Goal: Transaction & Acquisition: Purchase product/service

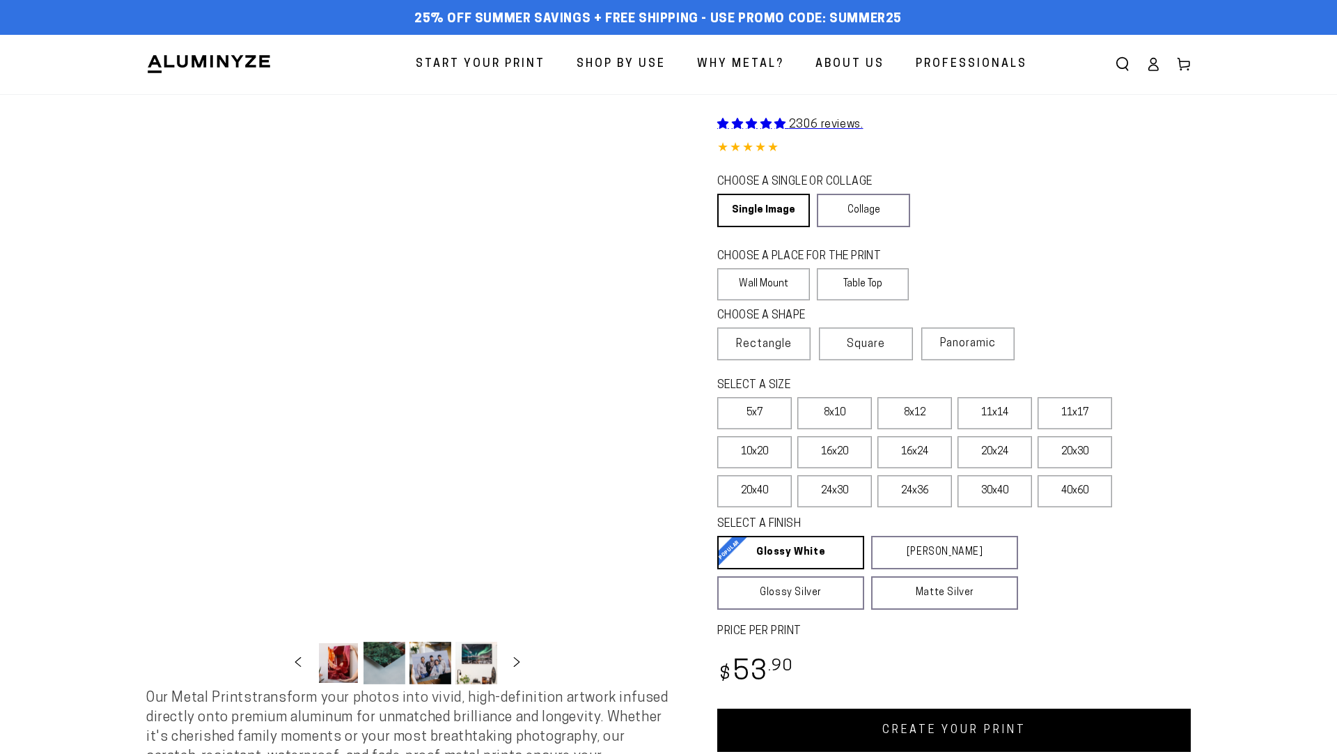
select select "**********"
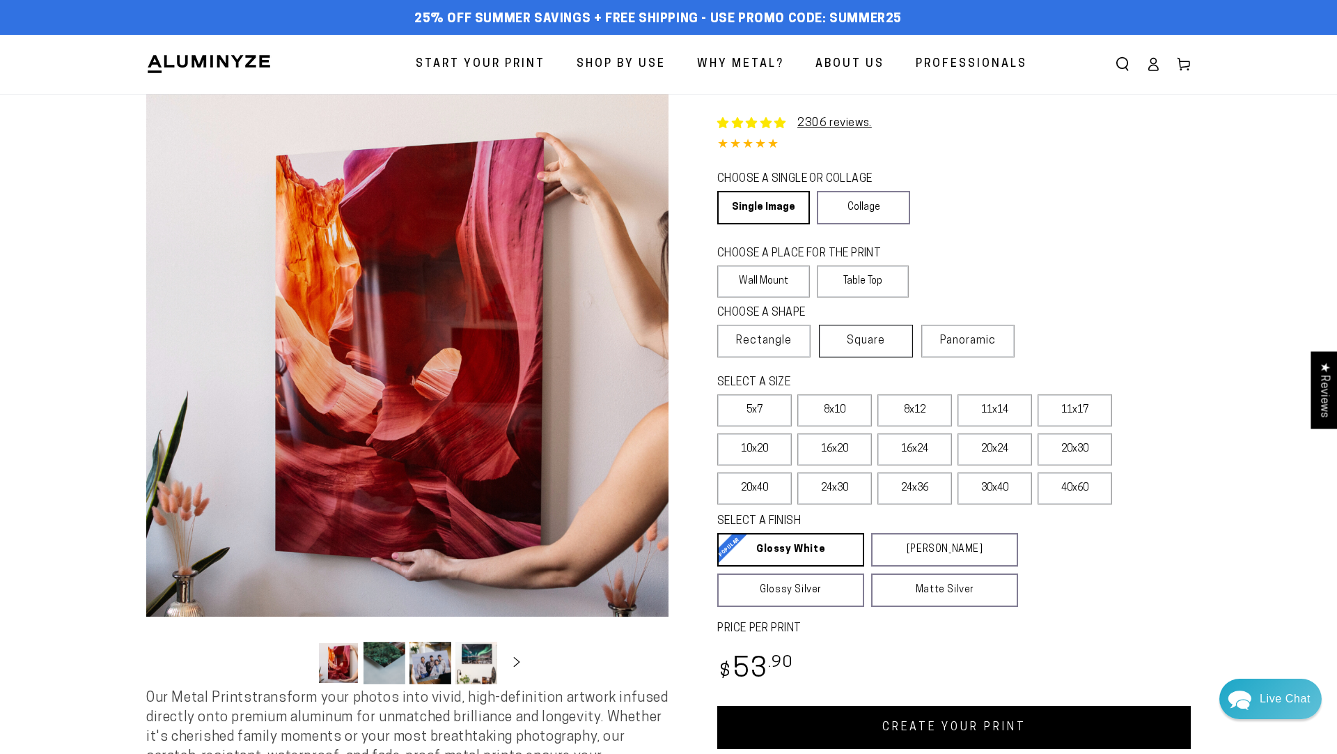
click at [847, 335] on label "Square" at bounding box center [865, 341] width 93 height 33
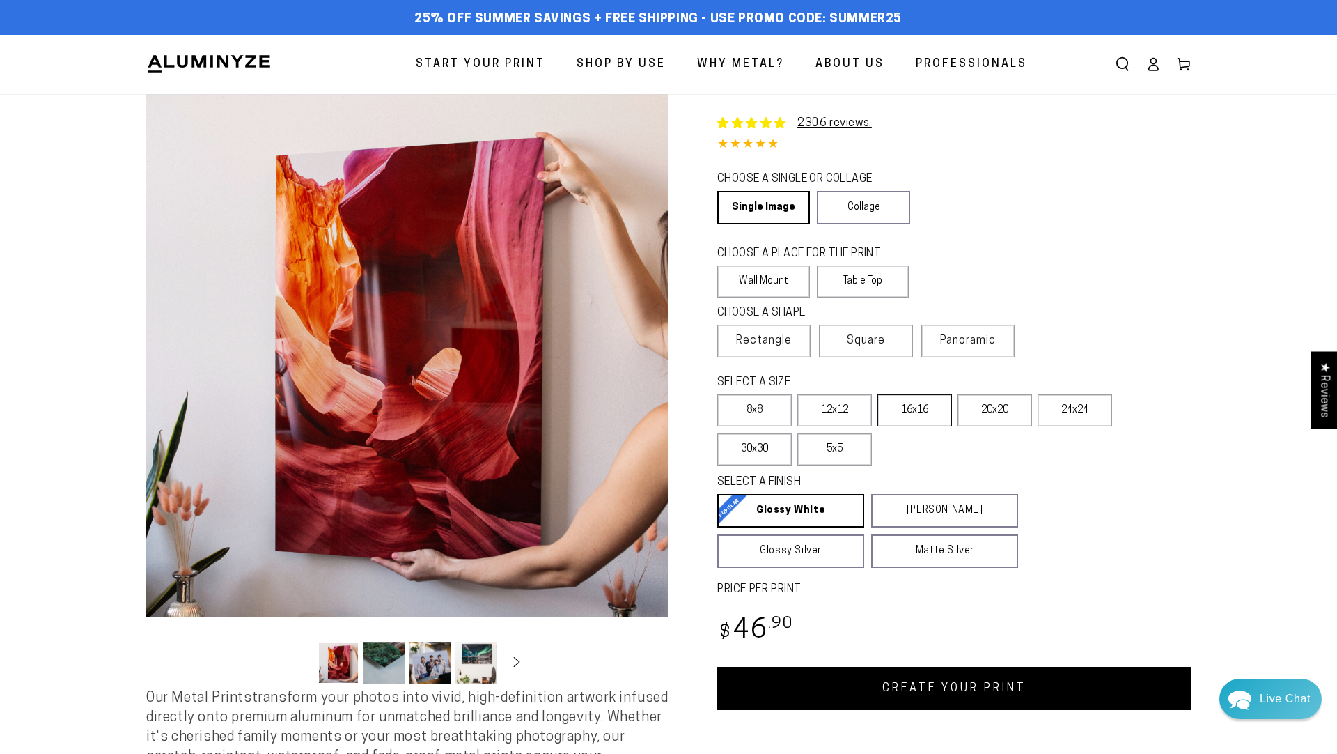
click at [907, 416] on label "16x16" at bounding box center [915, 410] width 75 height 32
click at [889, 676] on link "CREATE YOUR PRINT" at bounding box center [954, 688] width 474 height 43
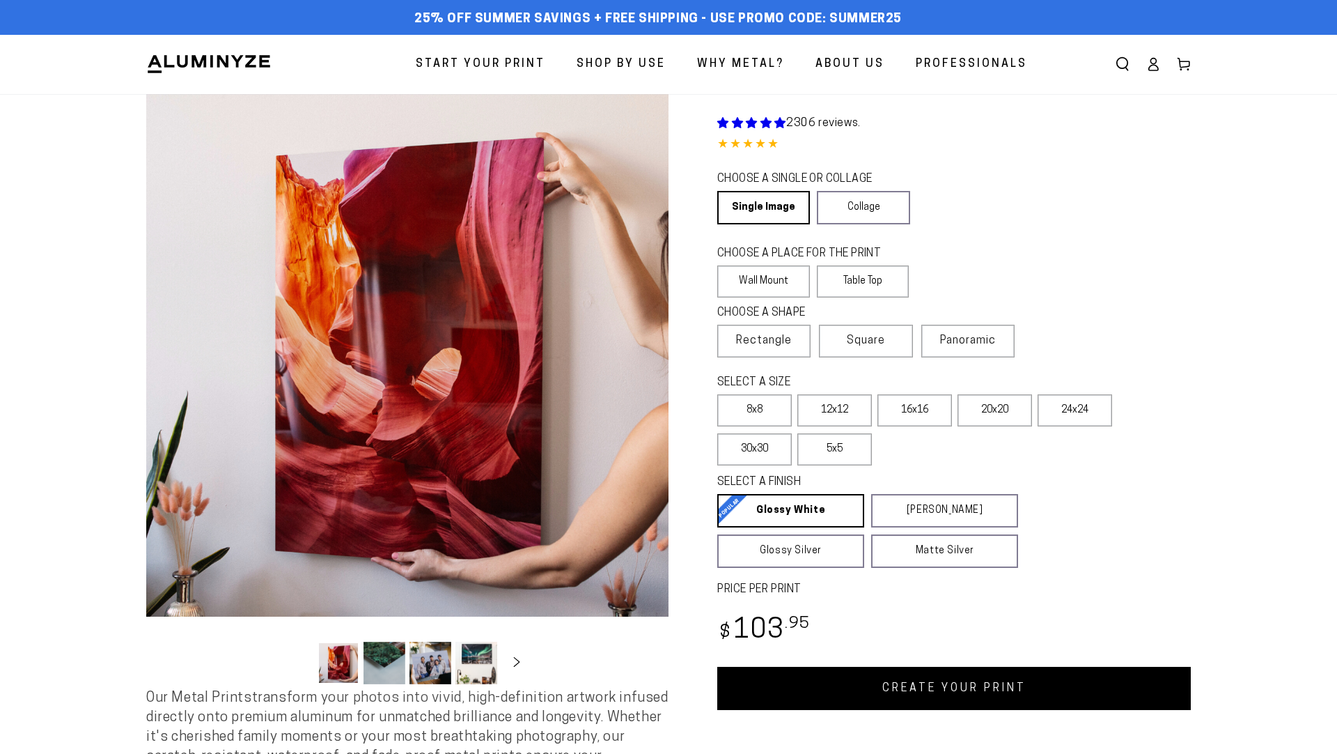
select select "**********"
click at [781, 407] on label "8x8" at bounding box center [754, 410] width 75 height 32
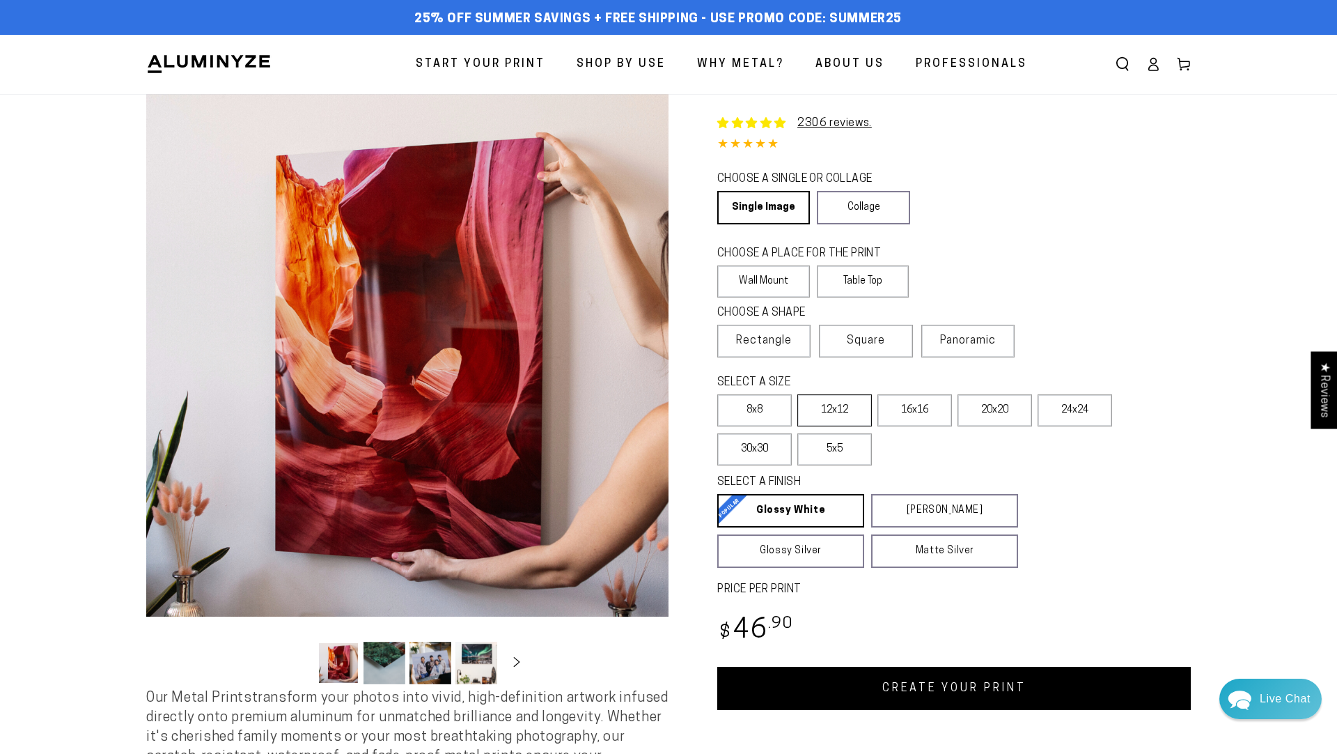
click at [855, 417] on label "12x12" at bounding box center [834, 410] width 75 height 32
click at [777, 349] on span "Rectangle" at bounding box center [764, 340] width 56 height 17
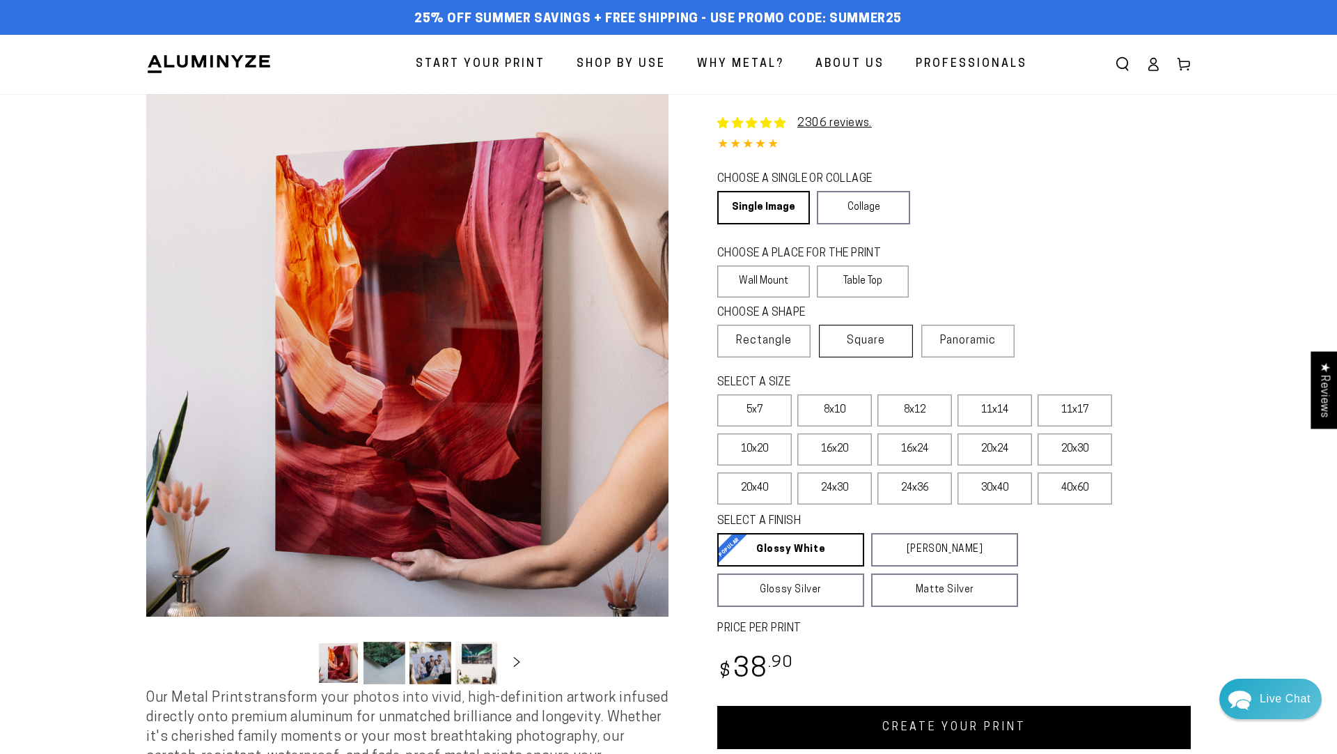
click at [863, 342] on span "Square" at bounding box center [866, 340] width 38 height 17
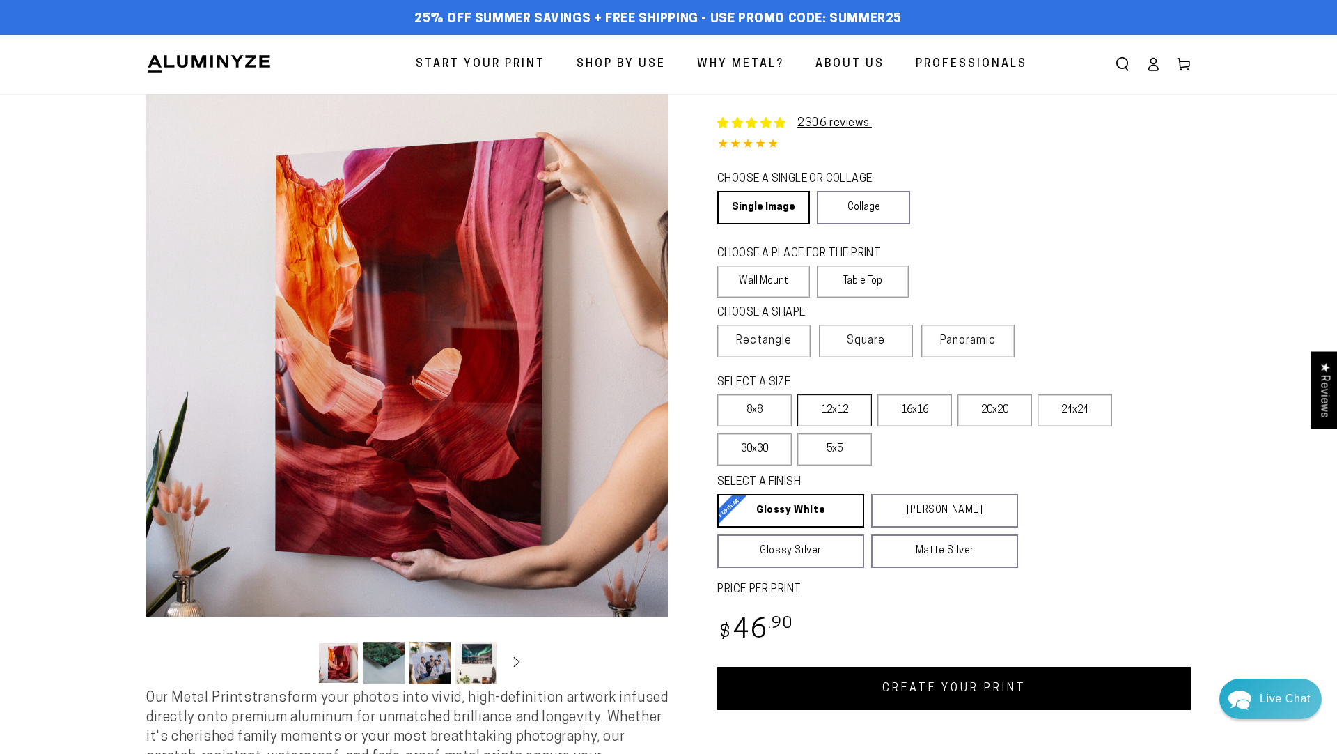
click at [837, 421] on label "12x12" at bounding box center [834, 410] width 75 height 32
click at [923, 692] on link "CREATE YOUR PRINT" at bounding box center [954, 688] width 474 height 43
